Goal: Register for event/course

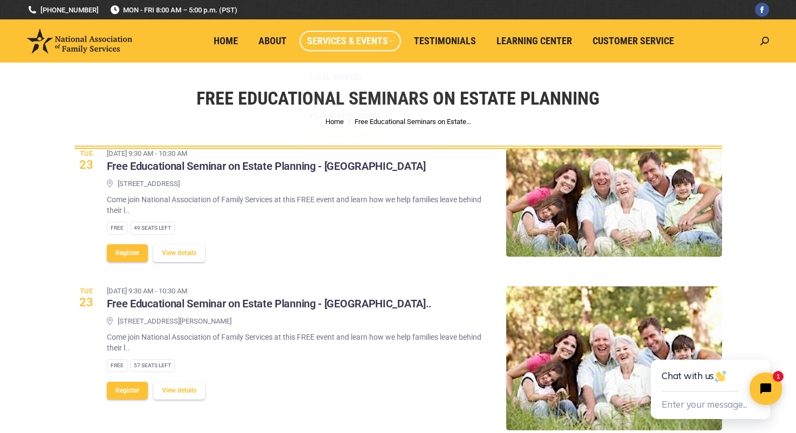
click at [327, 45] on span "Services & Events" at bounding box center [350, 41] width 86 height 12
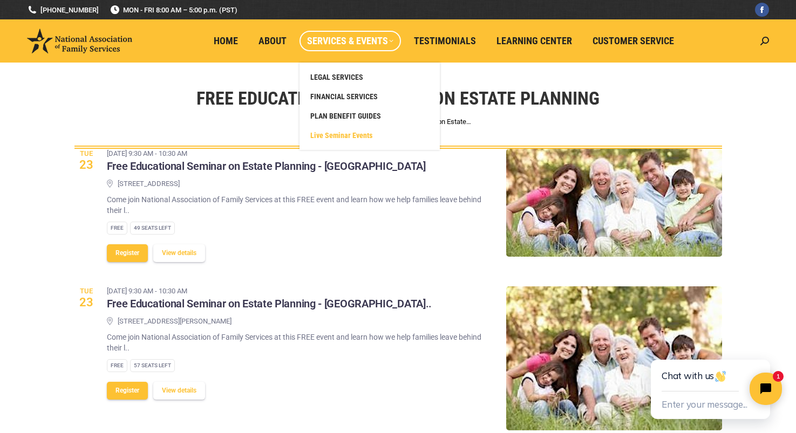
click at [318, 139] on span "Live Seminar Events" at bounding box center [341, 136] width 62 height 10
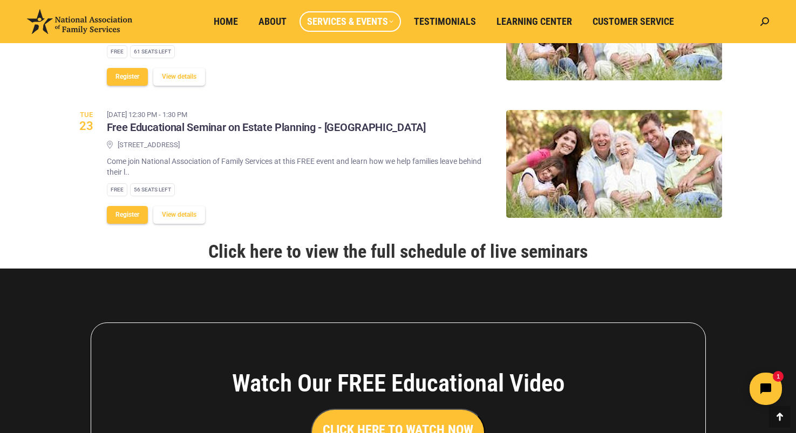
scroll to position [1403, 0]
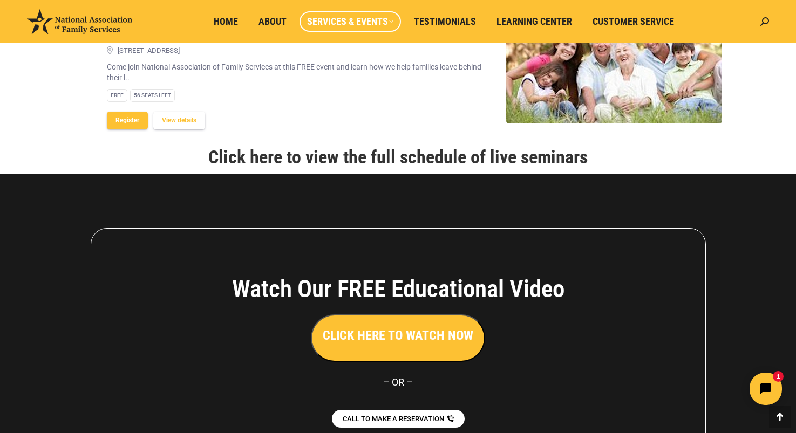
click at [453, 158] on link "Click here to view the full schedule of live seminars" at bounding box center [397, 157] width 379 height 22
click at [472, 152] on link "Click here to view the full schedule of live seminars" at bounding box center [397, 157] width 379 height 22
click at [260, 153] on link "Click here to view the full schedule of live seminars" at bounding box center [397, 157] width 379 height 22
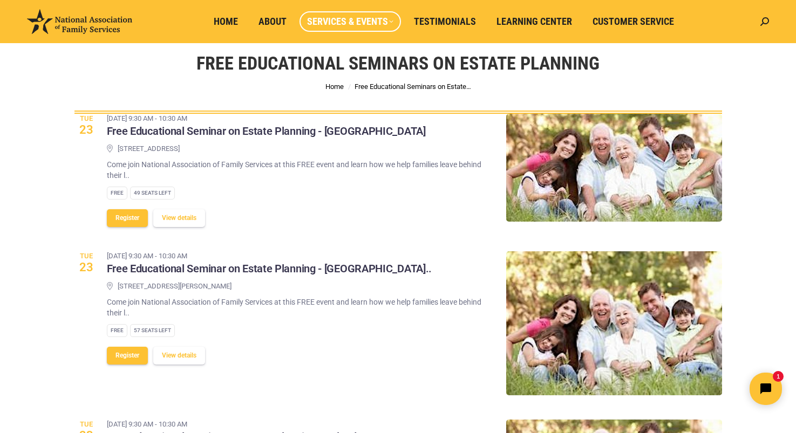
scroll to position [54, 0]
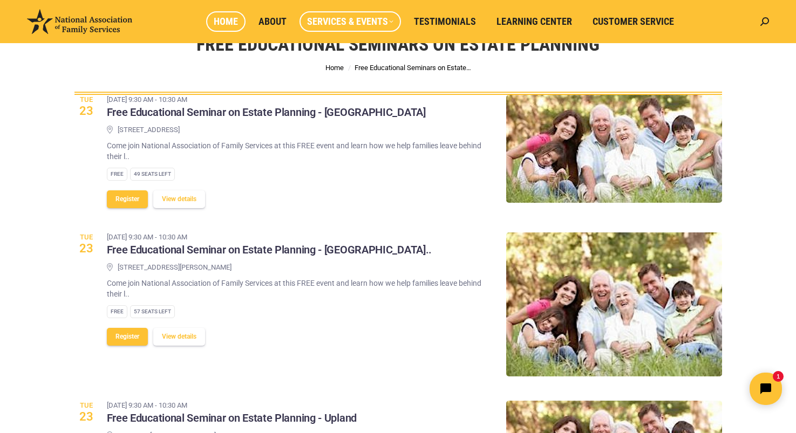
click at [219, 21] on span "Home" at bounding box center [226, 22] width 24 height 12
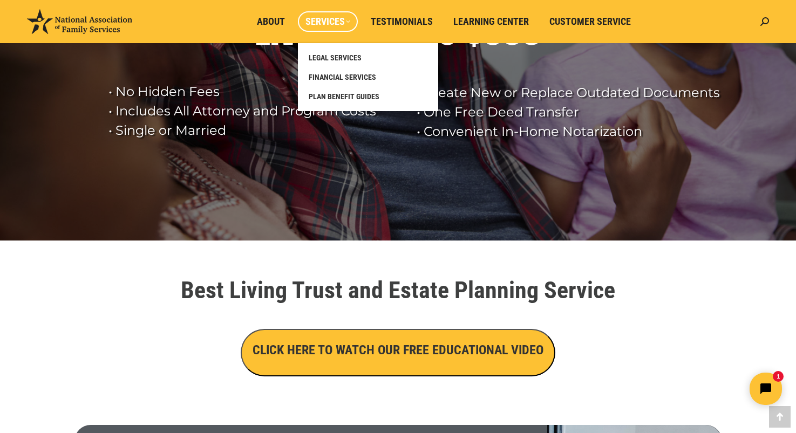
click at [340, 16] on span "Services" at bounding box center [328, 22] width 45 height 12
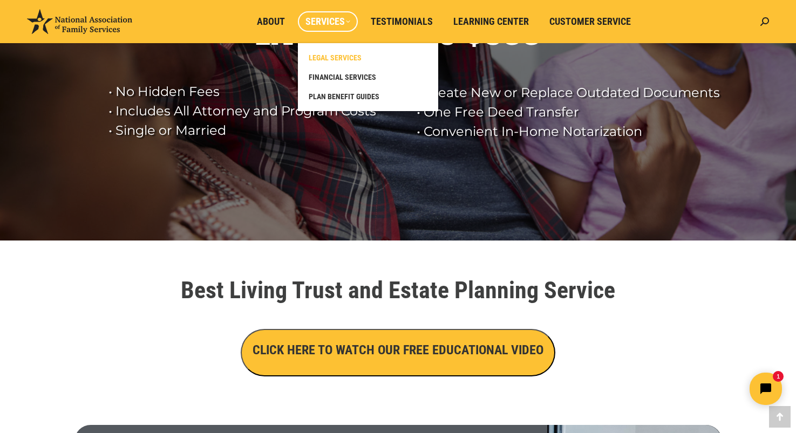
click at [352, 59] on span "LEGAL SERVICES" at bounding box center [335, 58] width 53 height 10
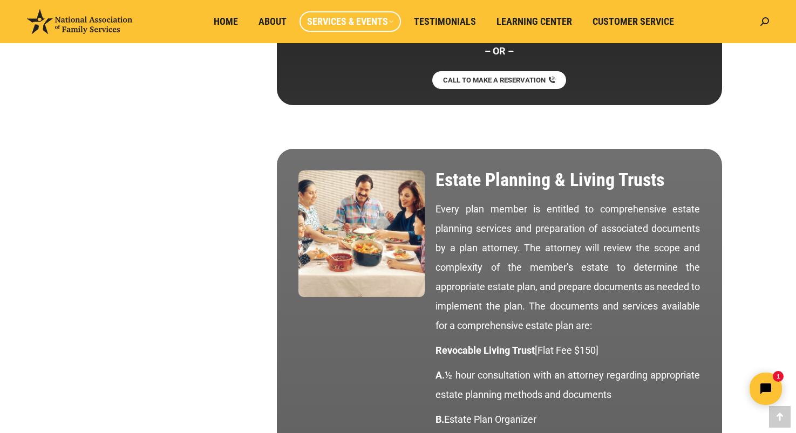
scroll to position [864, 0]
